Goal: Task Accomplishment & Management: Use online tool/utility

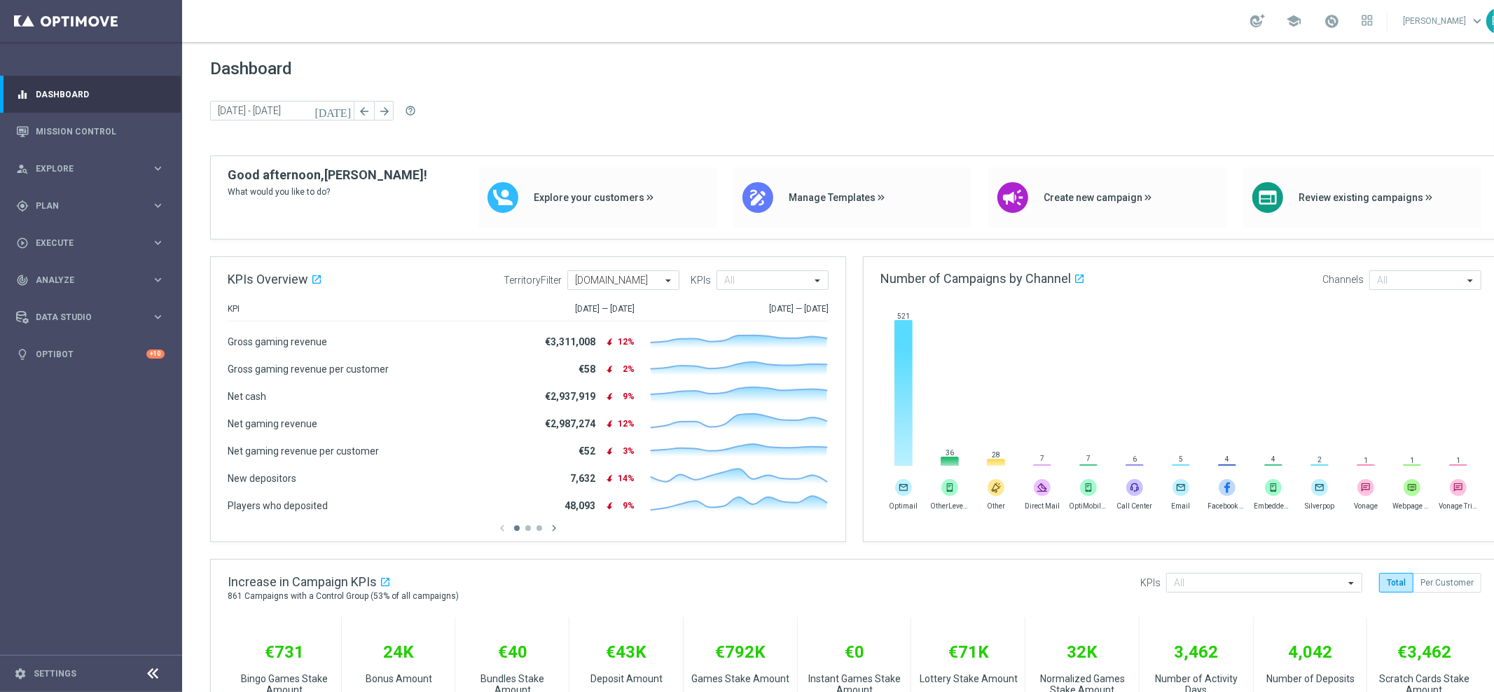
click at [61, 200] on div "gps_fixed Plan" at bounding box center [83, 206] width 135 height 13
click at [81, 137] on link "Mission Control" at bounding box center [100, 131] width 129 height 37
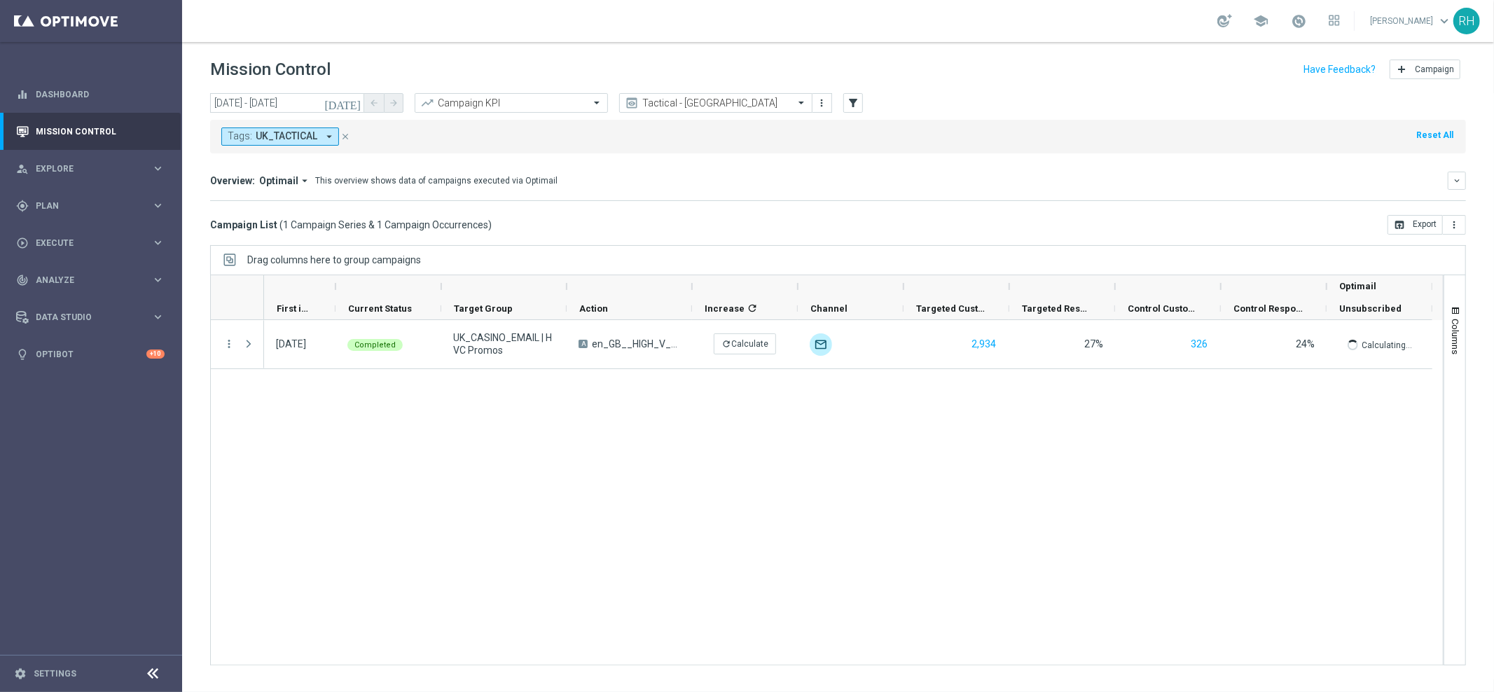
click at [1350, 20] on div "school [PERSON_NAME] keyboard_arrow_down RH" at bounding box center [838, 21] width 1312 height 42
click at [1393, 19] on link "[PERSON_NAME] keyboard_arrow_down" at bounding box center [1411, 21] width 85 height 21
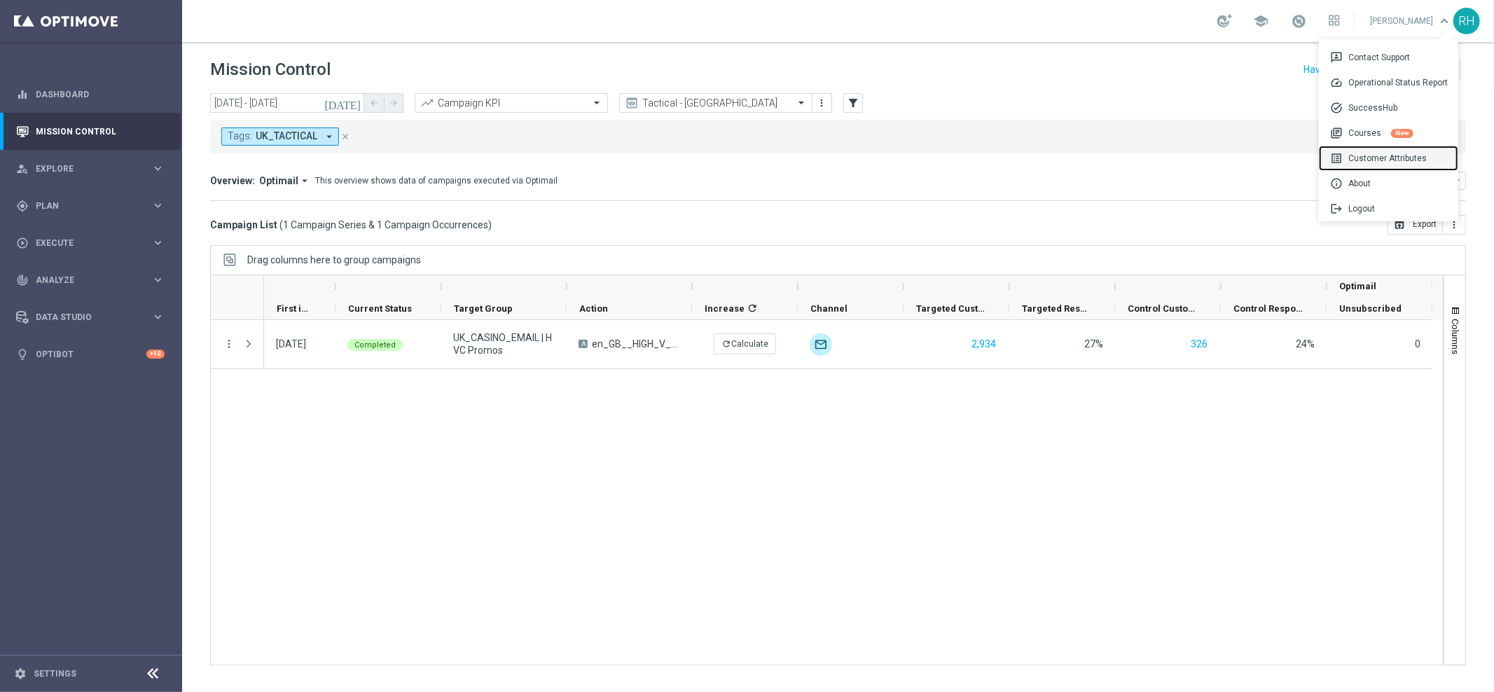
click at [1394, 156] on div "list_alt Customer Attributes" at bounding box center [1388, 158] width 139 height 25
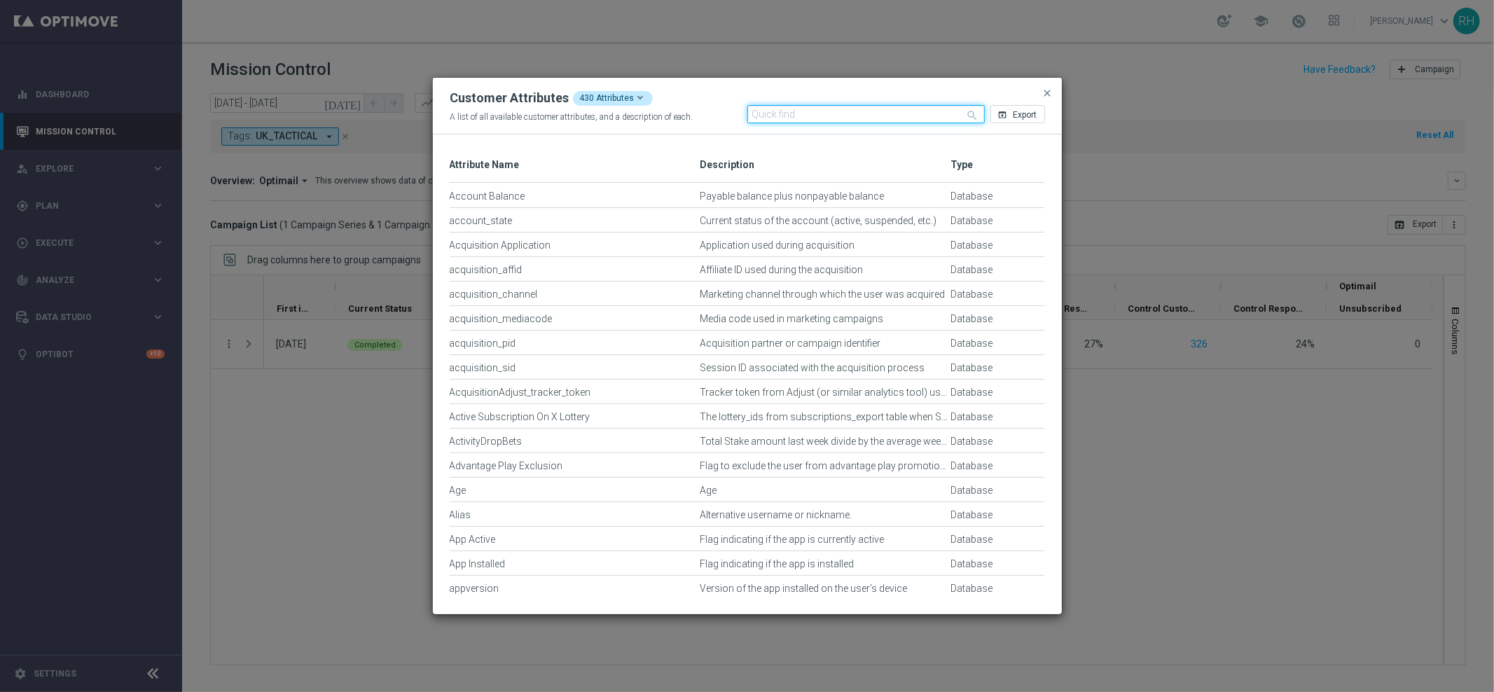
click at [880, 108] on input "text" at bounding box center [866, 114] width 237 height 18
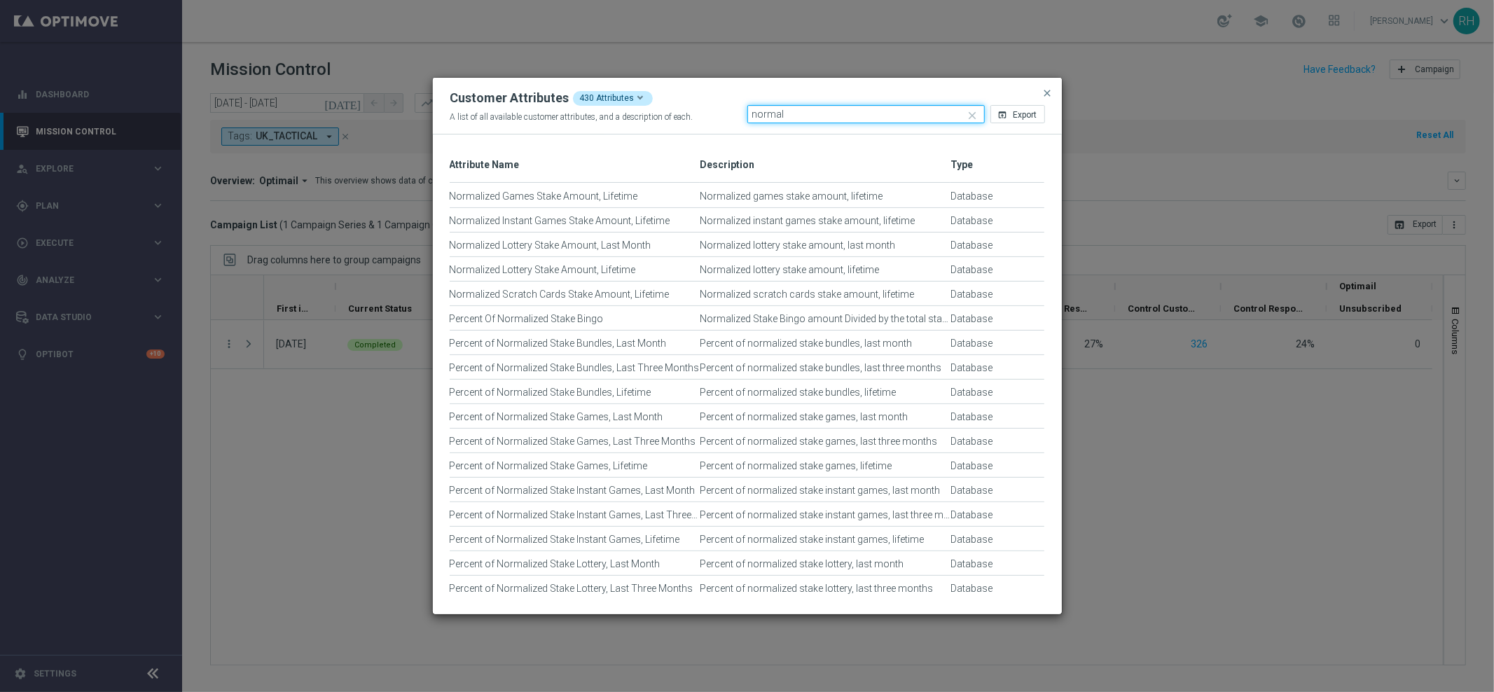
type input "normal"
click at [1042, 94] on span "close" at bounding box center [1047, 93] width 11 height 11
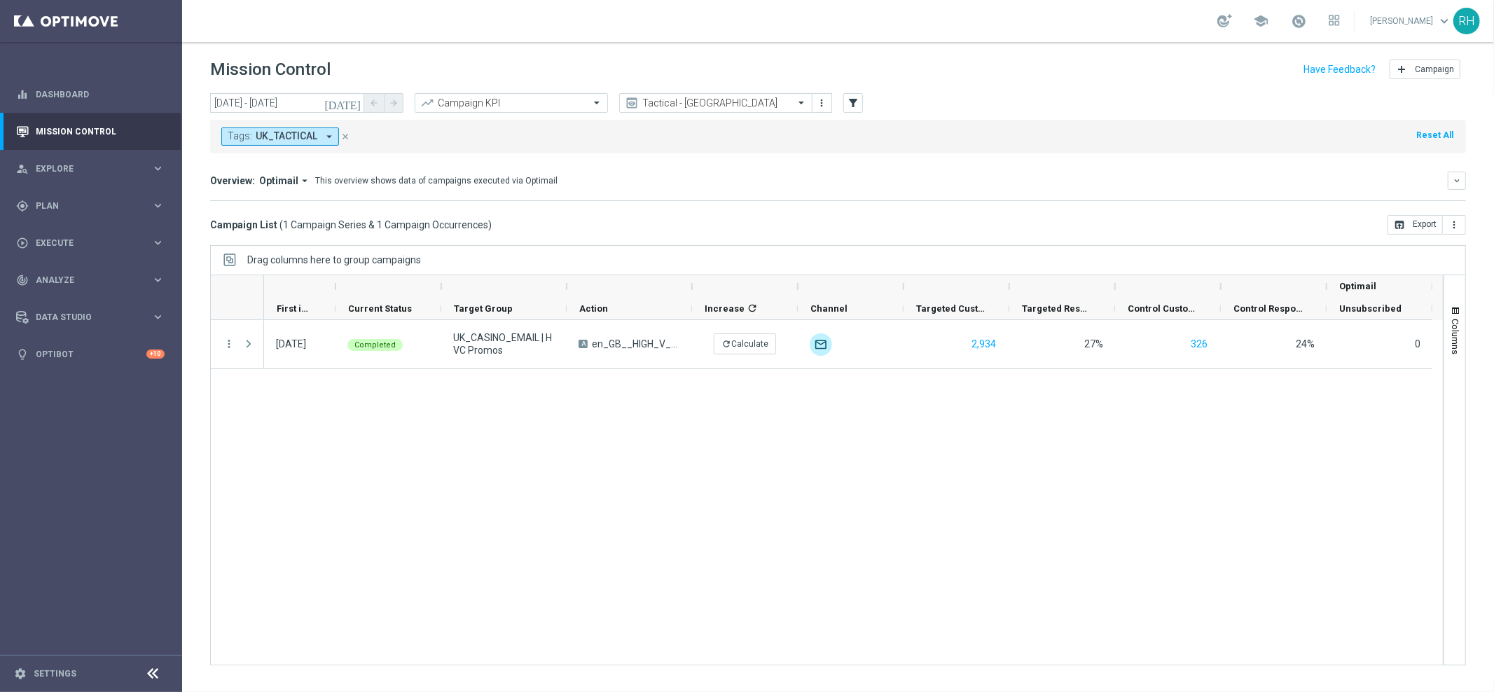
click at [1245, 636] on div "[DATE] Completed UK_CASINO_EMAIL | HVC Promos A en_GB__HIGH_V_GGAMES_STAKE_GET_…" at bounding box center [853, 492] width 1179 height 345
click at [1026, 502] on div "[DATE] Completed UK_CASINO_EMAIL | HVC Promos A en_GB__HIGH_V_GGAMES_STAKE_GET_…" at bounding box center [853, 492] width 1179 height 345
click at [1133, 170] on mini-dashboard "Overview: Optimail arrow_drop_down This overview shows data of campaigns execut…" at bounding box center [838, 184] width 1256 height 62
click at [1110, 436] on div "[DATE] Completed UK_CASINO_EMAIL | HVC Promos A en_GB__HIGH_V_GGAMES_STAKE_GET_…" at bounding box center [853, 492] width 1179 height 345
